Goal: Task Accomplishment & Management: Use online tool/utility

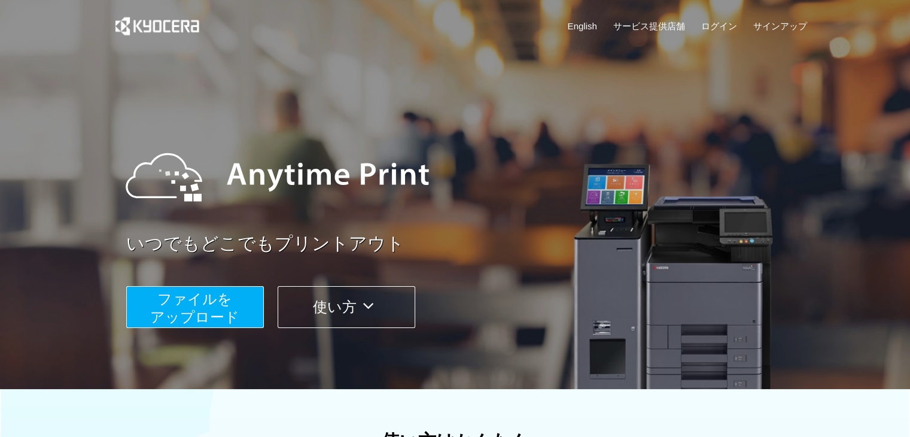
click at [210, 301] on span "ファイルを ​​アップロード" at bounding box center [194, 308] width 89 height 34
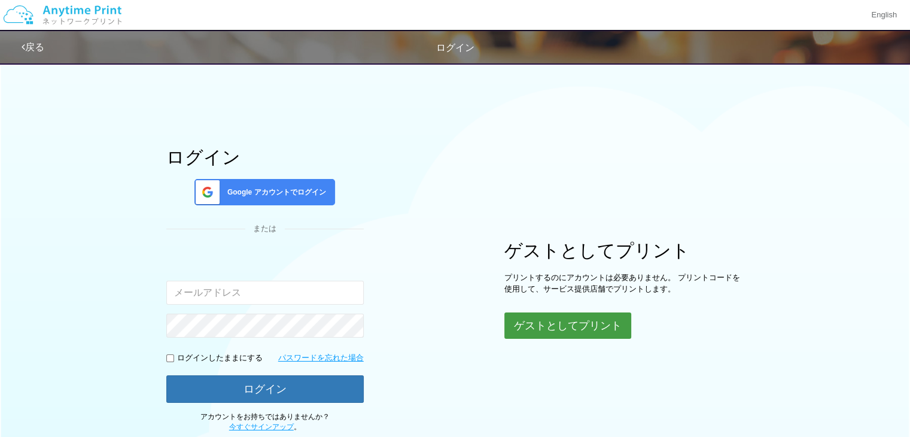
click at [579, 324] on button "ゲストとしてプリント" at bounding box center [567, 325] width 127 height 26
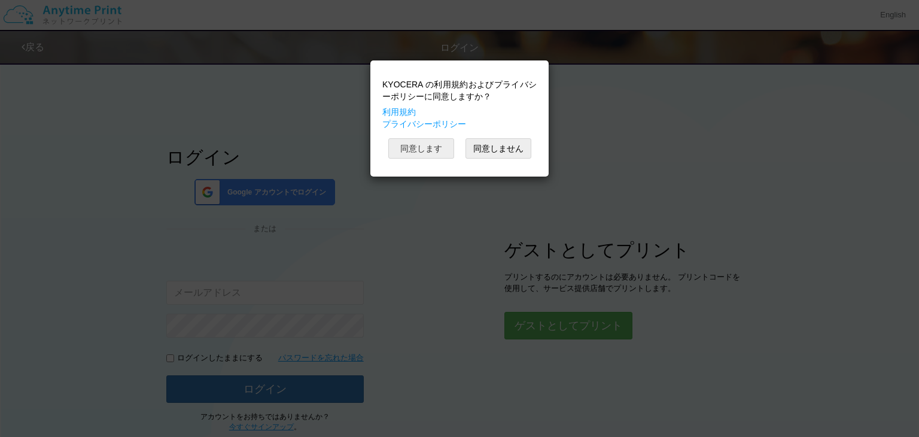
click at [402, 144] on button "同意します" at bounding box center [421, 148] width 66 height 20
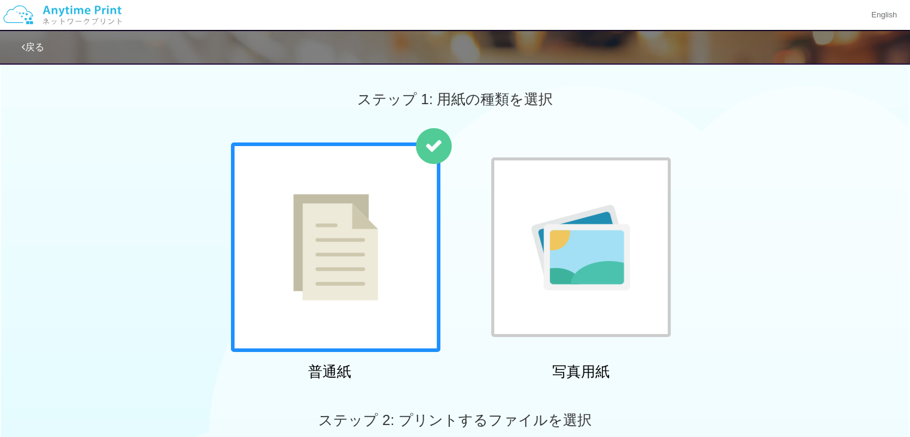
click at [352, 284] on img at bounding box center [335, 247] width 85 height 107
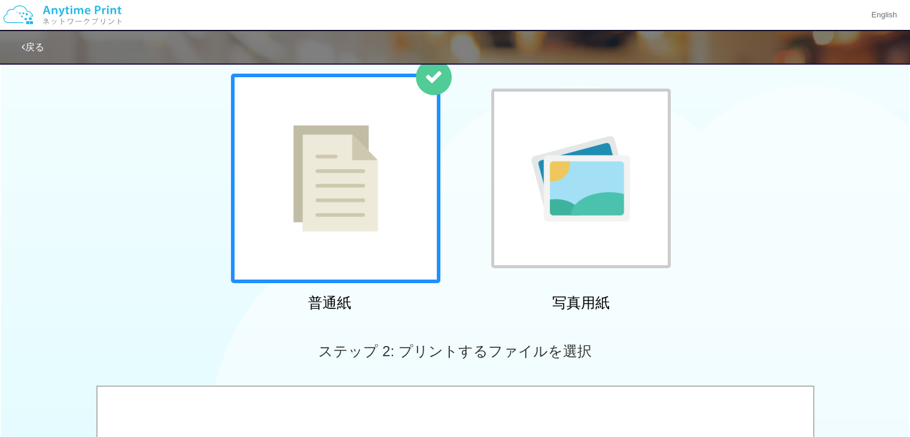
scroll to position [68, 0]
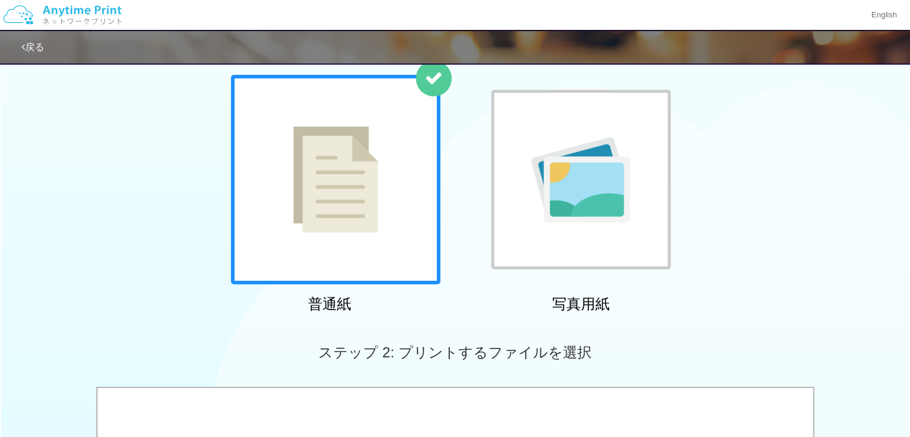
click at [615, 223] on div at bounding box center [581, 180] width 180 height 180
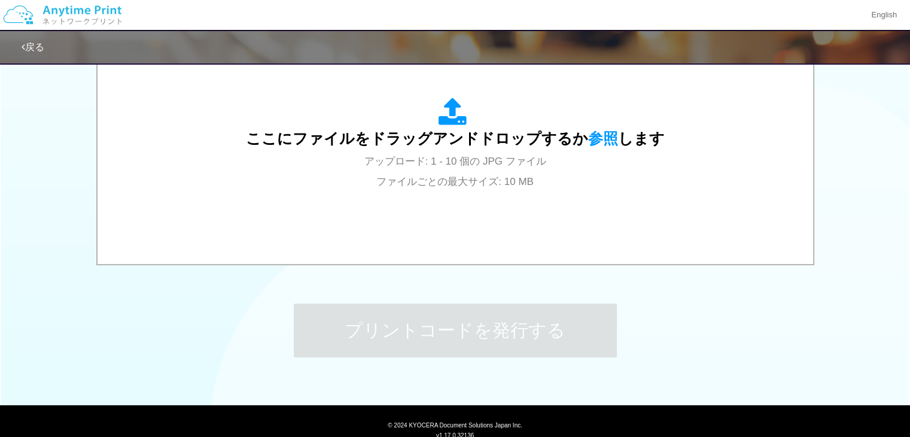
scroll to position [419, 0]
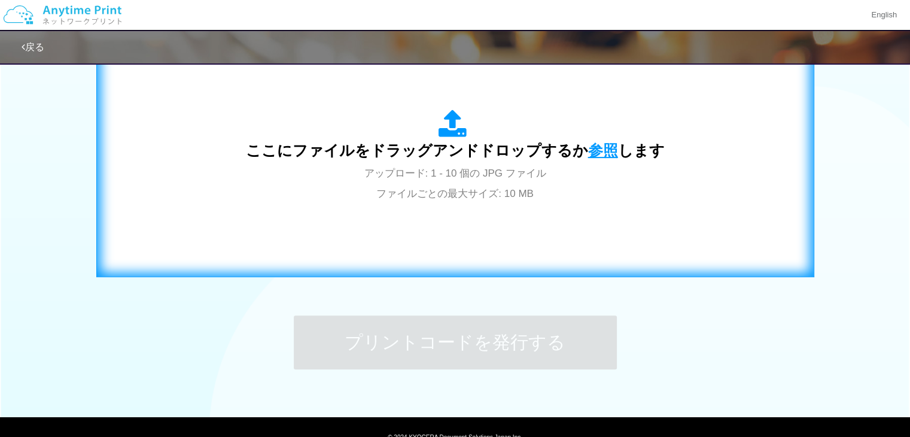
click at [600, 145] on span "参照" at bounding box center [603, 150] width 30 height 17
click at [600, 151] on span "参照" at bounding box center [603, 150] width 30 height 17
click at [592, 147] on span "参照" at bounding box center [603, 150] width 30 height 17
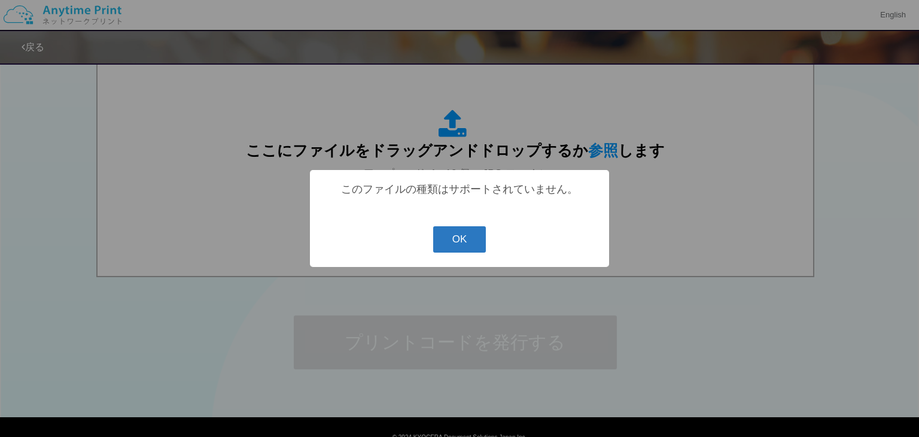
click at [454, 233] on button "OK" at bounding box center [459, 239] width 53 height 26
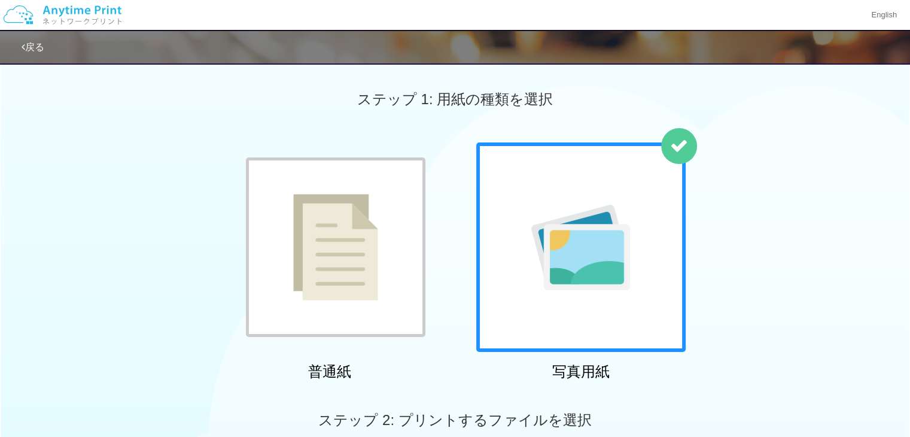
click at [306, 228] on img at bounding box center [335, 247] width 85 height 107
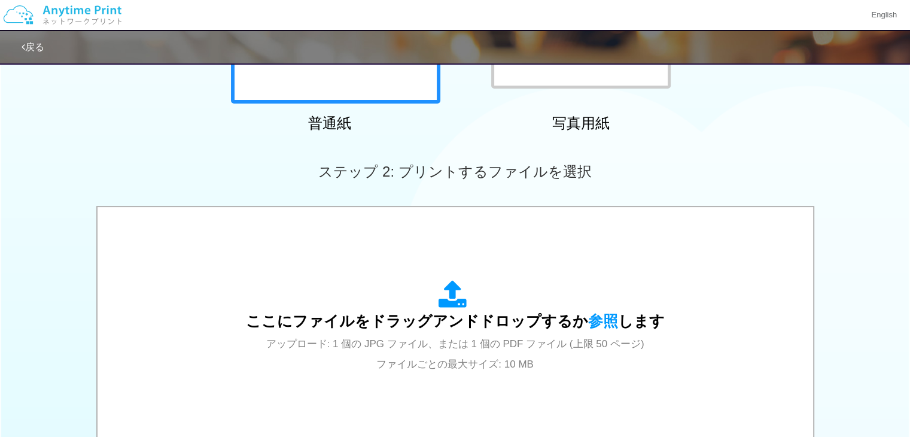
scroll to position [266, 0]
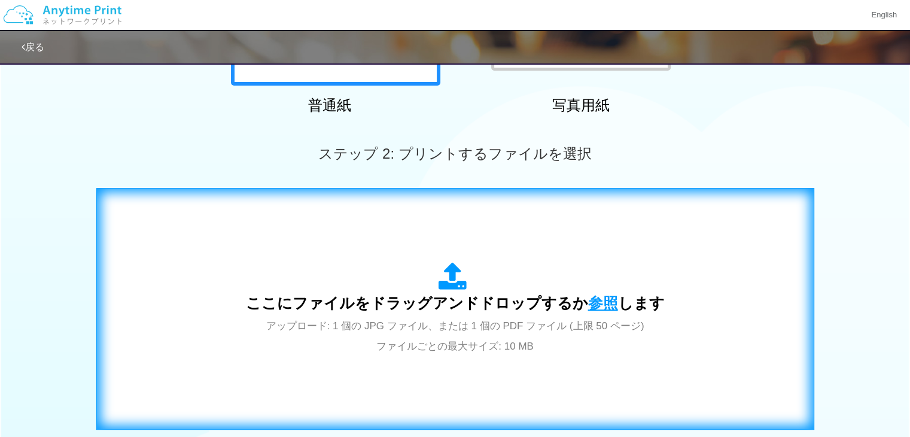
click at [604, 306] on span "参照" at bounding box center [603, 302] width 30 height 17
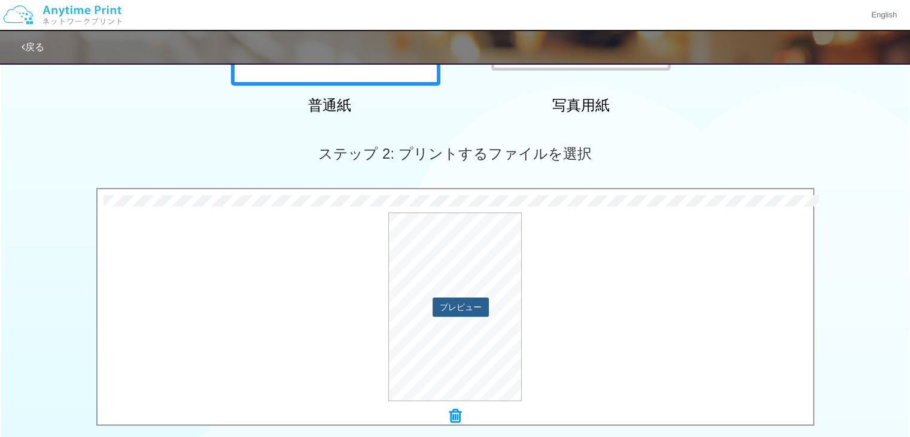
click at [454, 302] on button "プレビュー" at bounding box center [461, 306] width 56 height 19
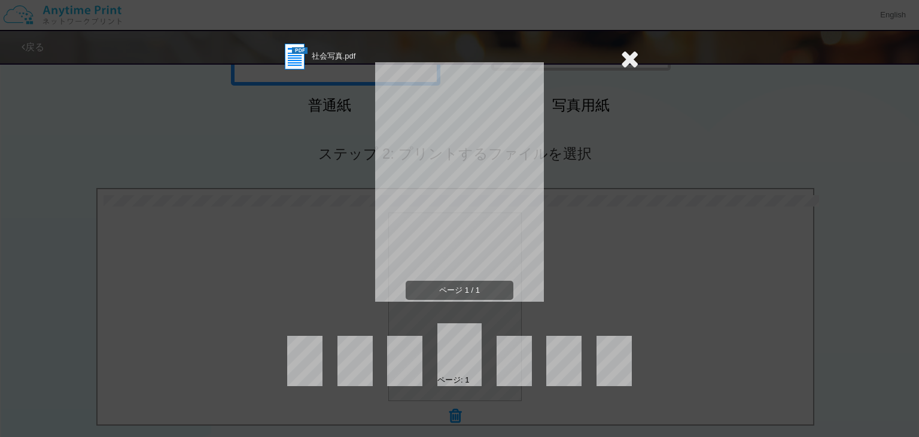
click at [331, 321] on div "社会写真.pdf ページ 1 / 1 ページ: 1" at bounding box center [459, 214] width 359 height 344
click at [436, 288] on span "ページ 1 / 1" at bounding box center [460, 291] width 108 height 20
drag, startPoint x: 436, startPoint y: 288, endPoint x: 343, endPoint y: 214, distance: 119.3
click at [343, 214] on div "ページ 1 / 1" at bounding box center [459, 191] width 359 height 239
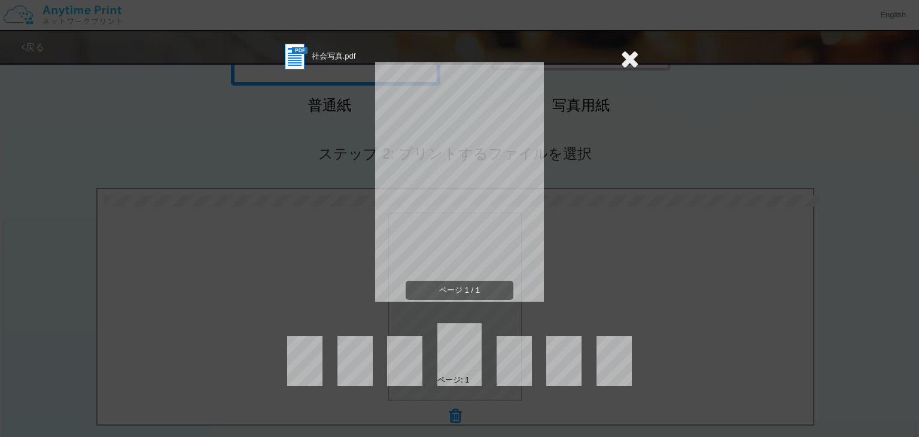
click at [704, 139] on div "社会写真.pdf ページ 1 / 1 ページ: 1" at bounding box center [459, 218] width 919 height 437
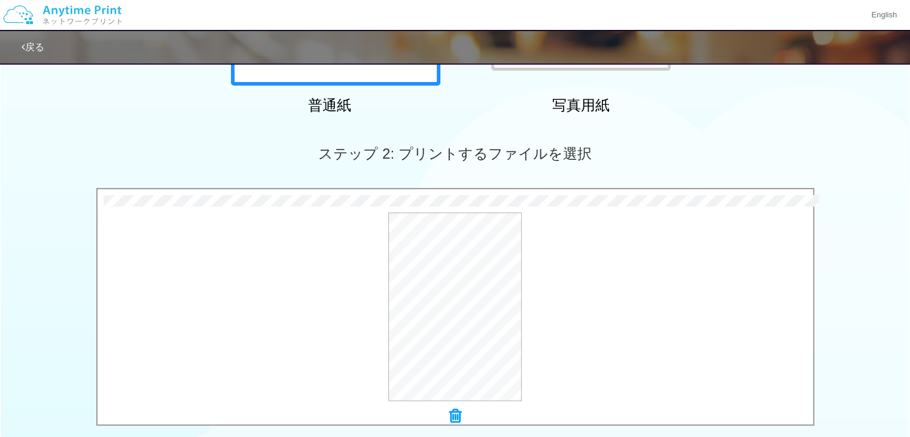
scroll to position [473, 0]
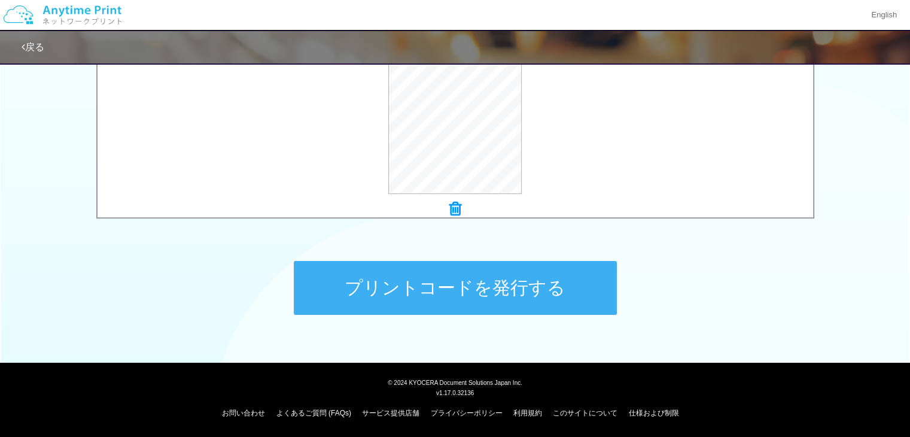
click at [607, 286] on button "プリントコードを発行する" at bounding box center [455, 288] width 323 height 54
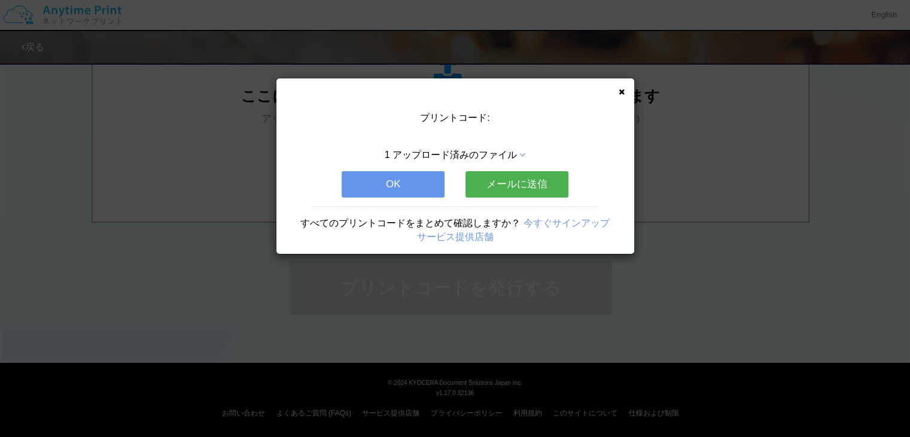
scroll to position [0, 0]
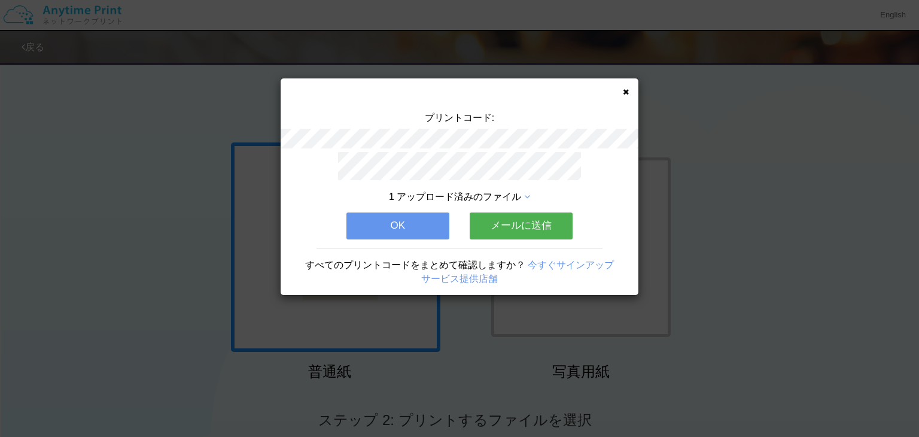
click at [420, 223] on button "OK" at bounding box center [397, 225] width 103 height 26
